Goal: Task Accomplishment & Management: Complete application form

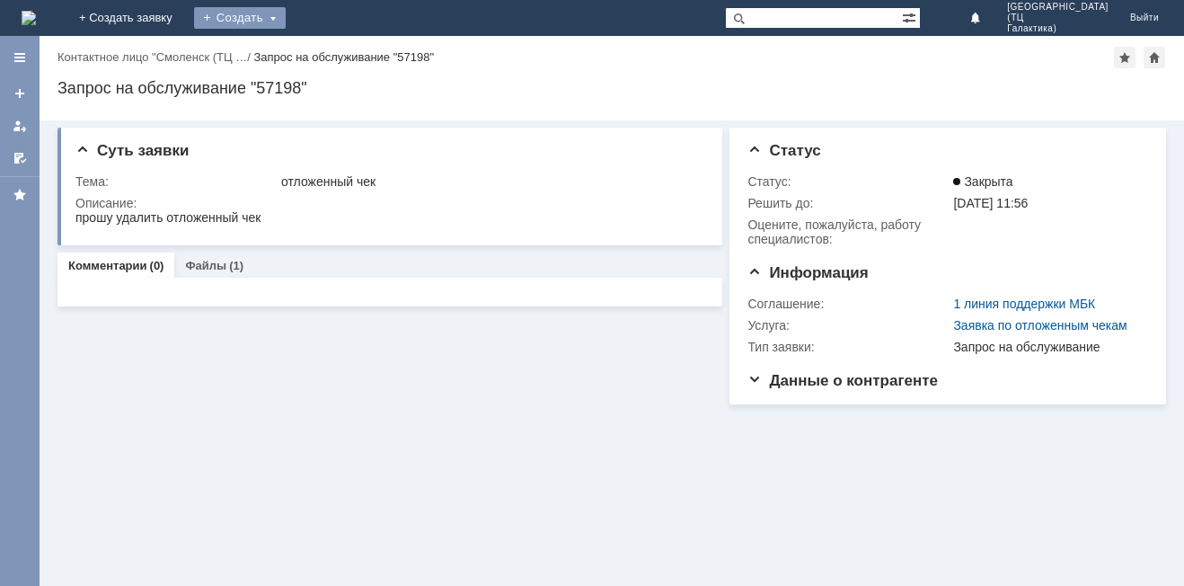
click at [286, 17] on div "Создать" at bounding box center [240, 18] width 92 height 22
click at [334, 57] on link "Заявка" at bounding box center [266, 54] width 137 height 22
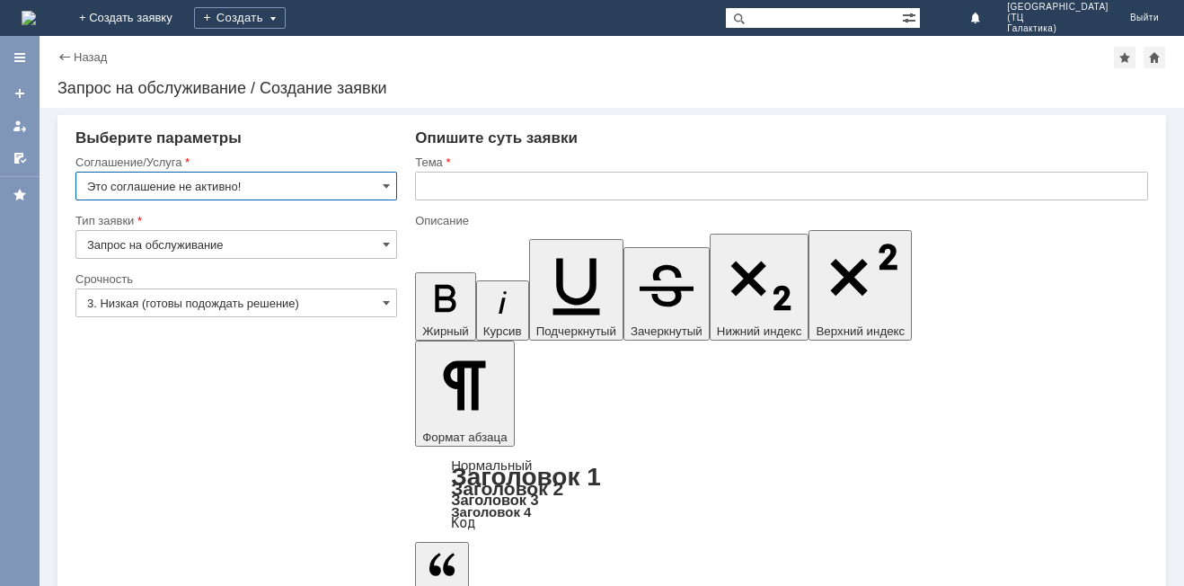
click at [379, 192] on input "Это соглашение не активно!" at bounding box center [236, 186] width 322 height 29
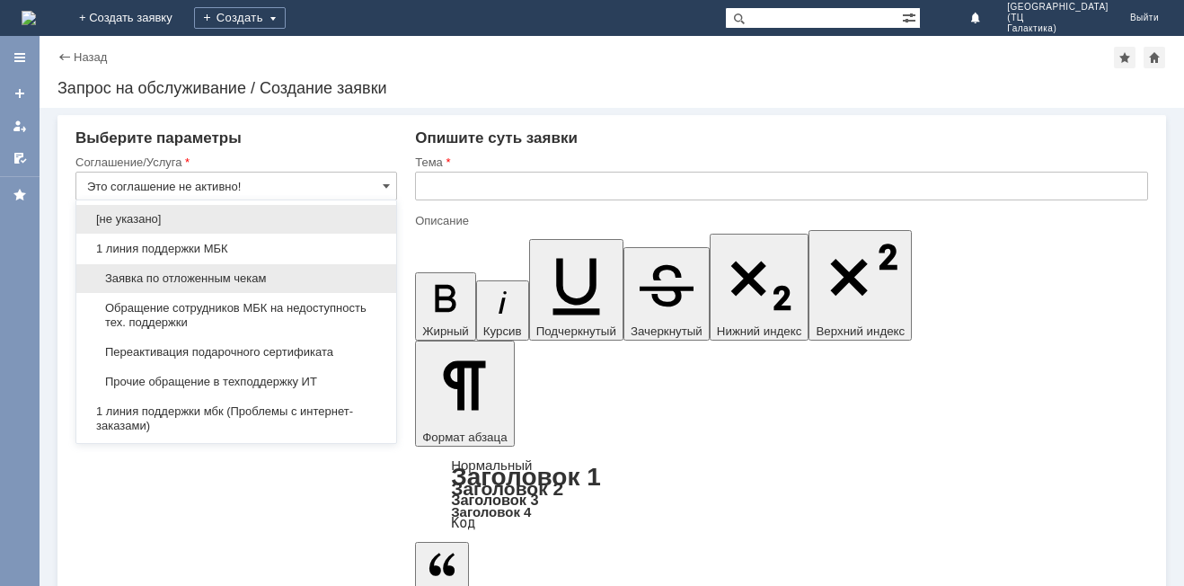
click at [225, 277] on span "Заявка по отложенным чекам" at bounding box center [236, 278] width 298 height 14
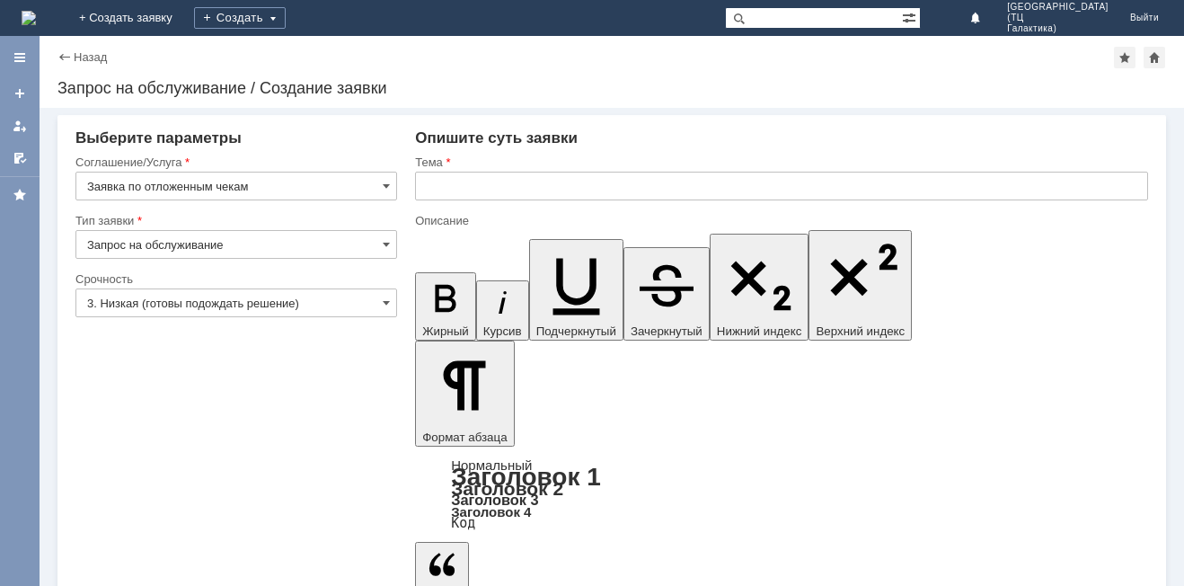
type input "Заявка по отложенным чекам"
click at [487, 188] on input "text" at bounding box center [781, 186] width 733 height 29
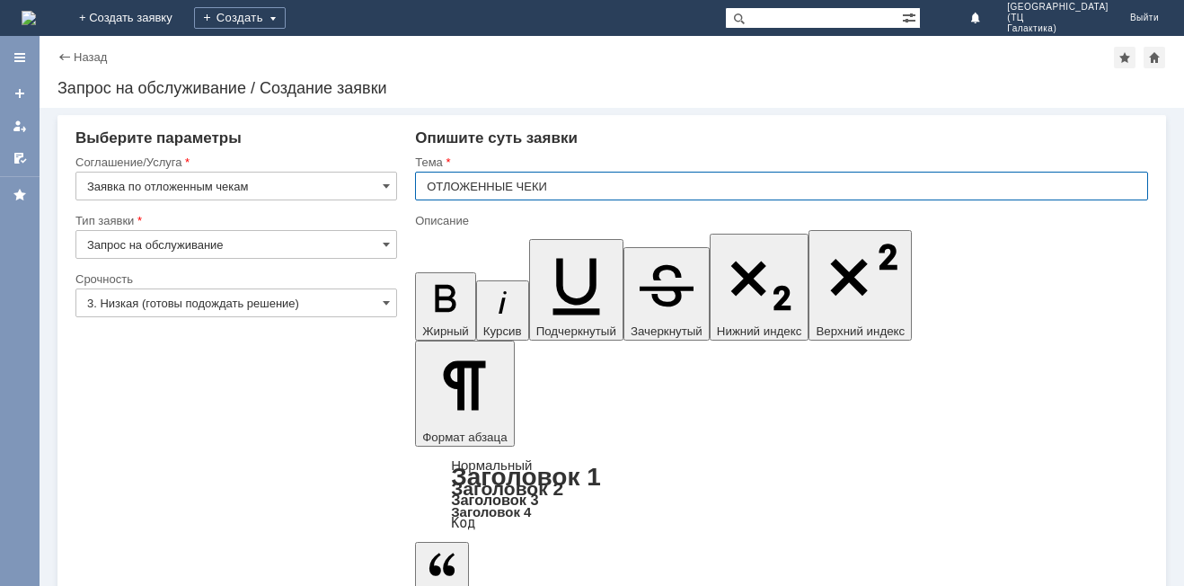
type input "ОТЛОЖЕННЫЕ ЧЕКИ"
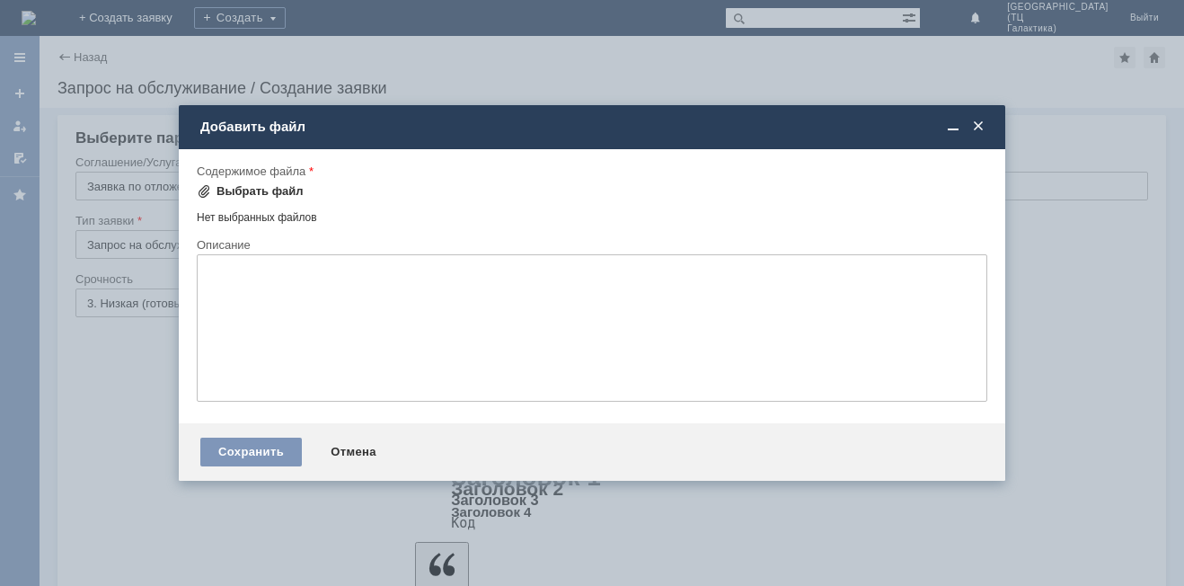
click at [244, 186] on div "Выбрать файл" at bounding box center [259, 191] width 87 height 14
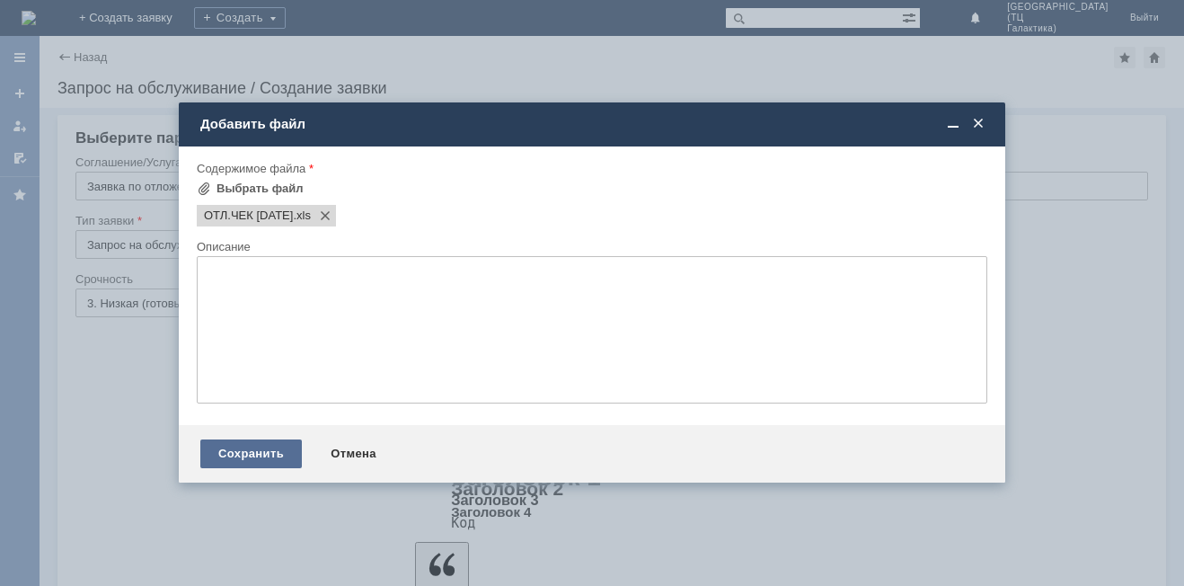
click at [242, 445] on div "Сохранить" at bounding box center [250, 453] width 101 height 29
